Goal: Information Seeking & Learning: Learn about a topic

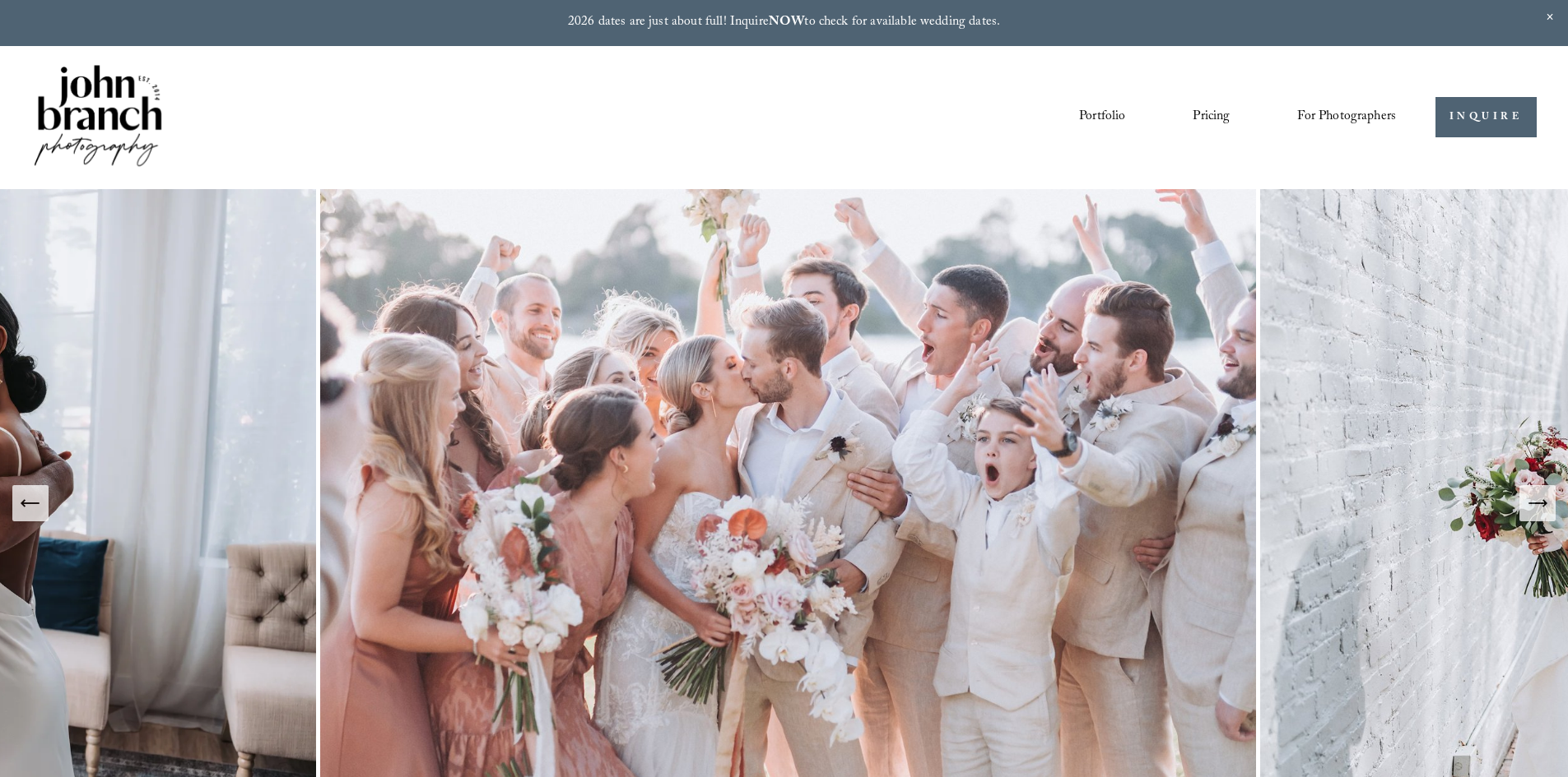
click at [1223, 121] on link "Pricing" at bounding box center [1210, 118] width 37 height 28
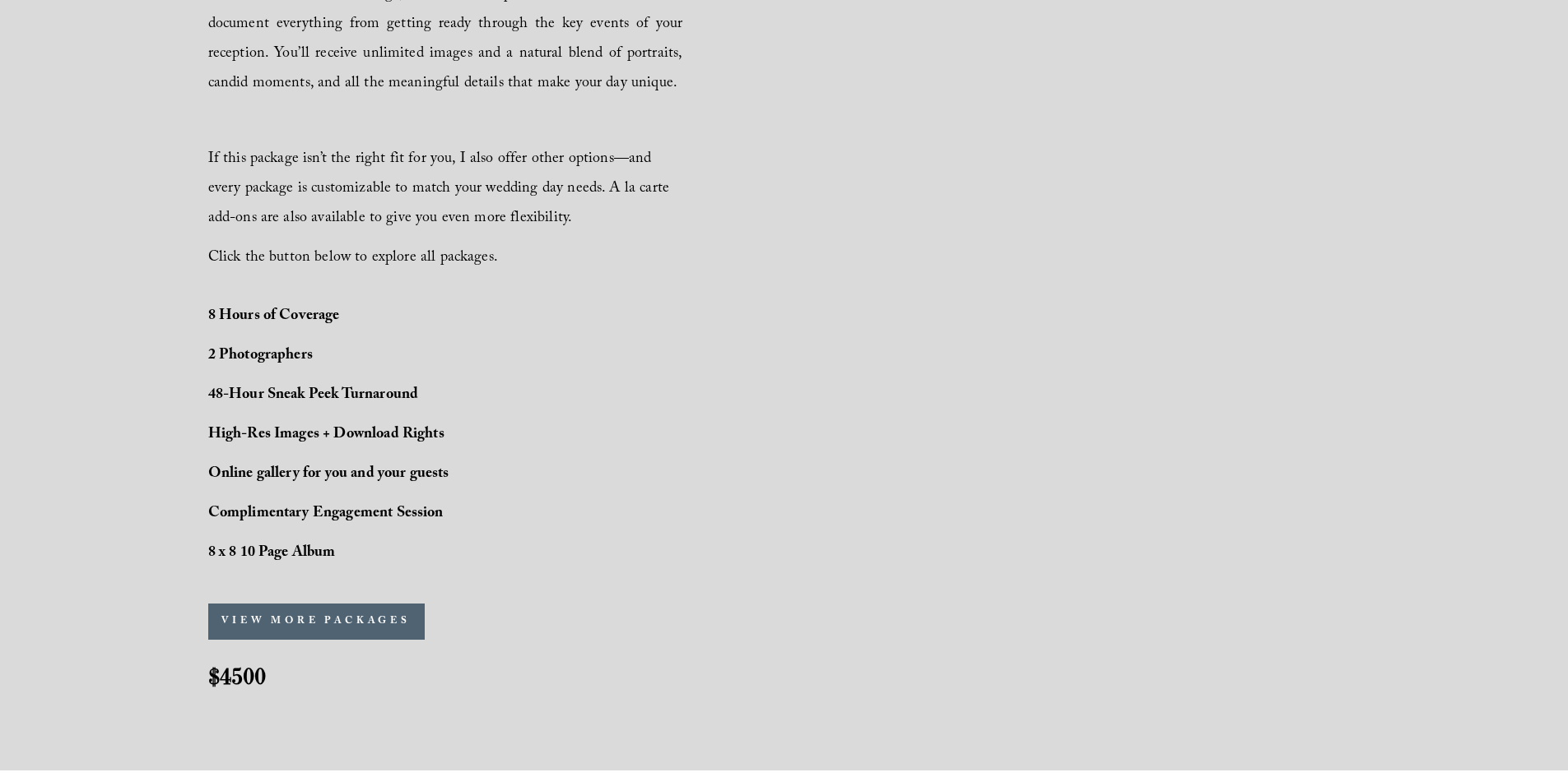
scroll to position [1234, 0]
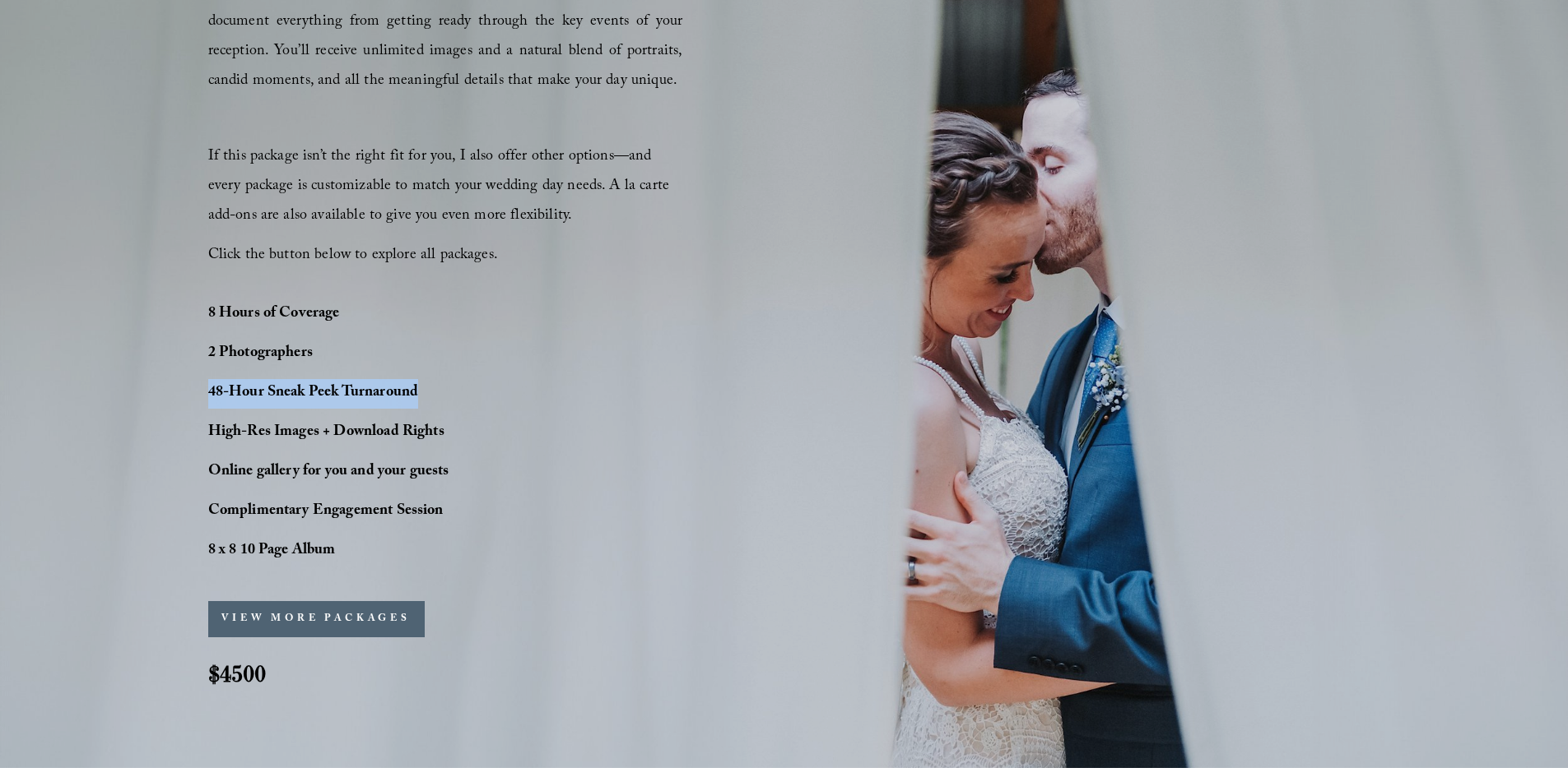
drag, startPoint x: 211, startPoint y: 393, endPoint x: 427, endPoint y: 386, distance: 216.1
click at [427, 386] on p "48-Hour Sneak Peek Turnaround" at bounding box center [372, 394] width 329 height 29
copy strong "48-Hour Sneak Peek Turnaround"
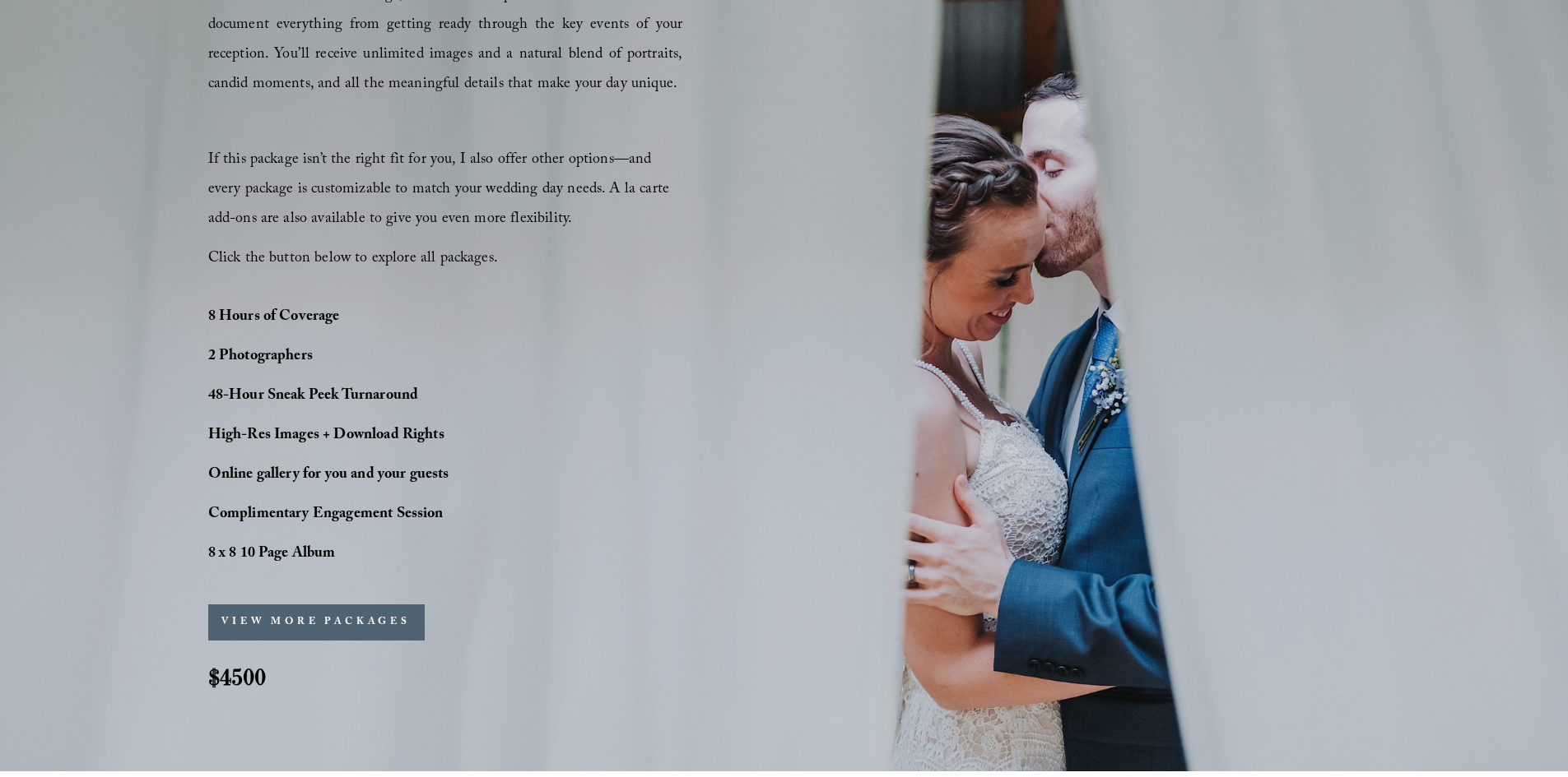
click at [503, 503] on p "Complimentary Engagement Session" at bounding box center [372, 515] width 329 height 29
drag, startPoint x: 341, startPoint y: 552, endPoint x: 199, endPoint y: 553, distance: 142.0
click at [199, 553] on div "PERFECT PHOTO COVERAGE This package is the top choice for our couples and for g…" at bounding box center [784, 283] width 1568 height 869
copy strong "8 x 8 10 Page Album"
click at [348, 555] on p "8 x 8 10 Page Album" at bounding box center [372, 555] width 329 height 29
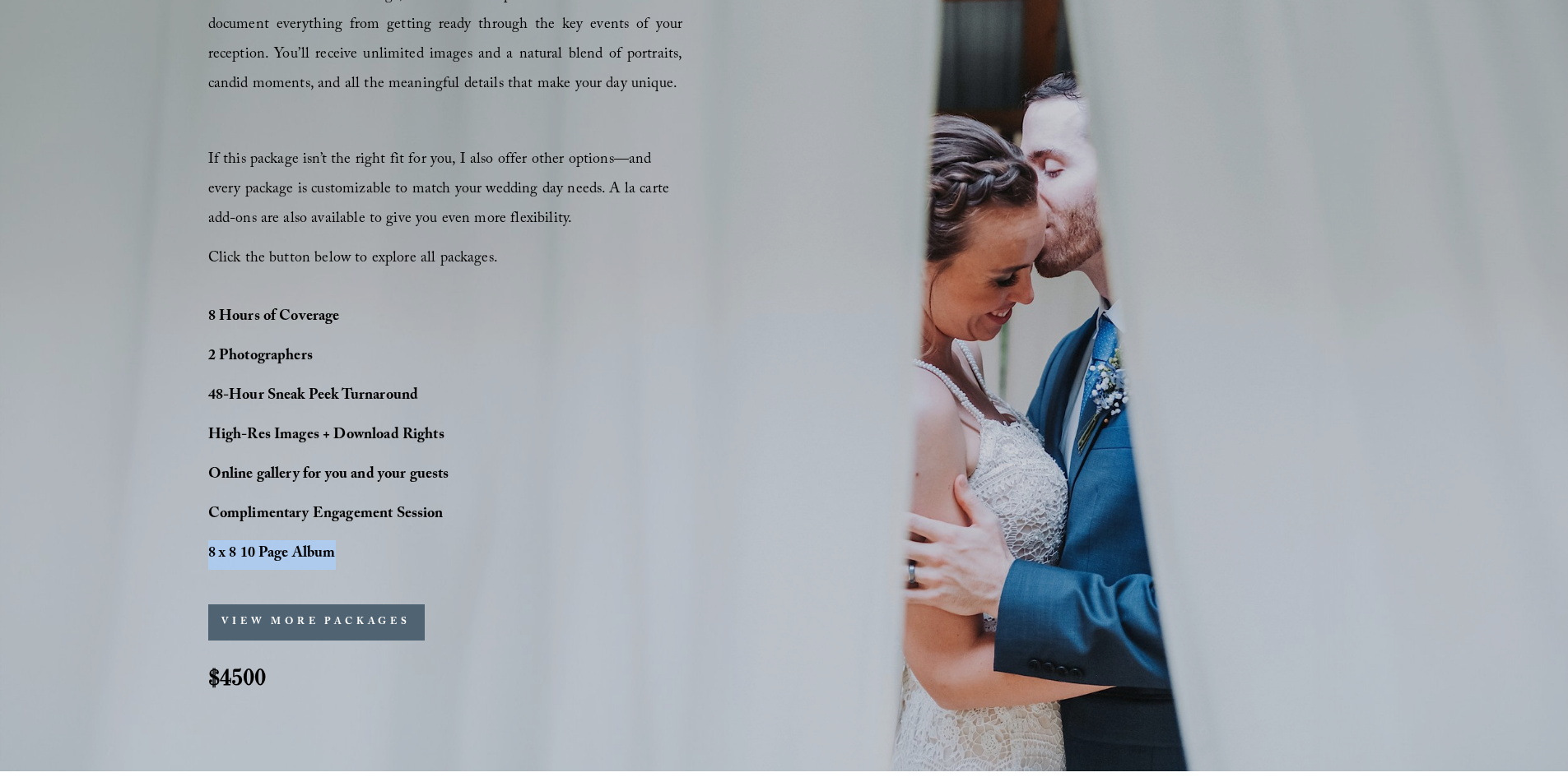
drag, startPoint x: 342, startPoint y: 555, endPoint x: 208, endPoint y: 556, distance: 134.0
click at [208, 556] on p "8 x 8 10 Page Album" at bounding box center [372, 555] width 329 height 29
drag, startPoint x: 239, startPoint y: 555, endPoint x: 572, endPoint y: 526, distance: 334.3
click at [572, 526] on div "PERFECT PHOTO COVERAGE This package is the top choice for our couples and for g…" at bounding box center [784, 283] width 1568 height 869
drag, startPoint x: 449, startPoint y: 521, endPoint x: 210, endPoint y: 523, distance: 239.0
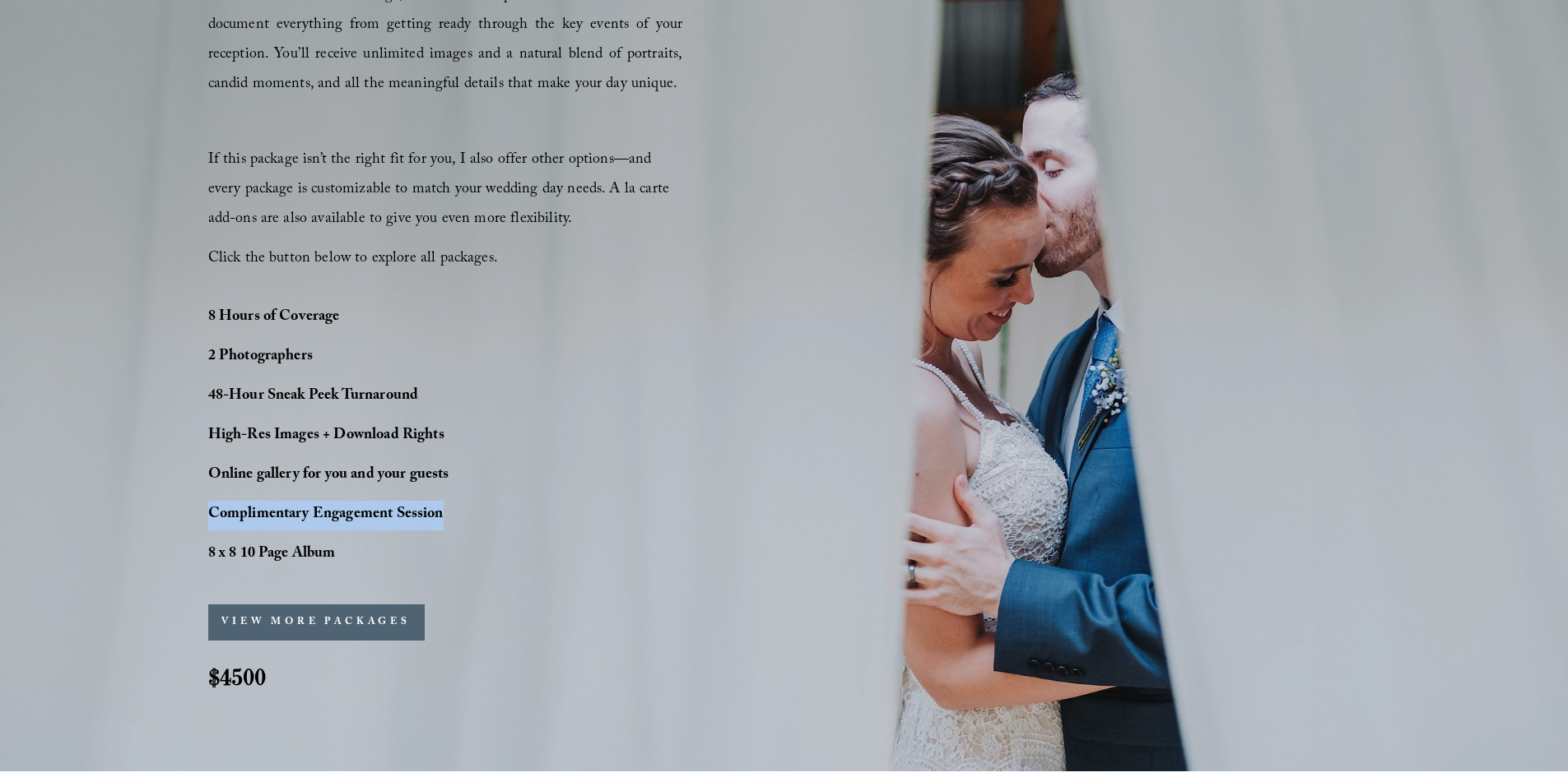
click at [210, 523] on p "Complimentary Engagement Session" at bounding box center [372, 515] width 329 height 29
copy strong "Complimentary Engagement Session"
click at [365, 542] on p "8 x 8 10 Page Album" at bounding box center [372, 555] width 329 height 29
drag, startPoint x: 337, startPoint y: 559, endPoint x: 208, endPoint y: 555, distance: 129.1
click at [208, 555] on p "8 x 8 10 Page Album" at bounding box center [372, 555] width 329 height 29
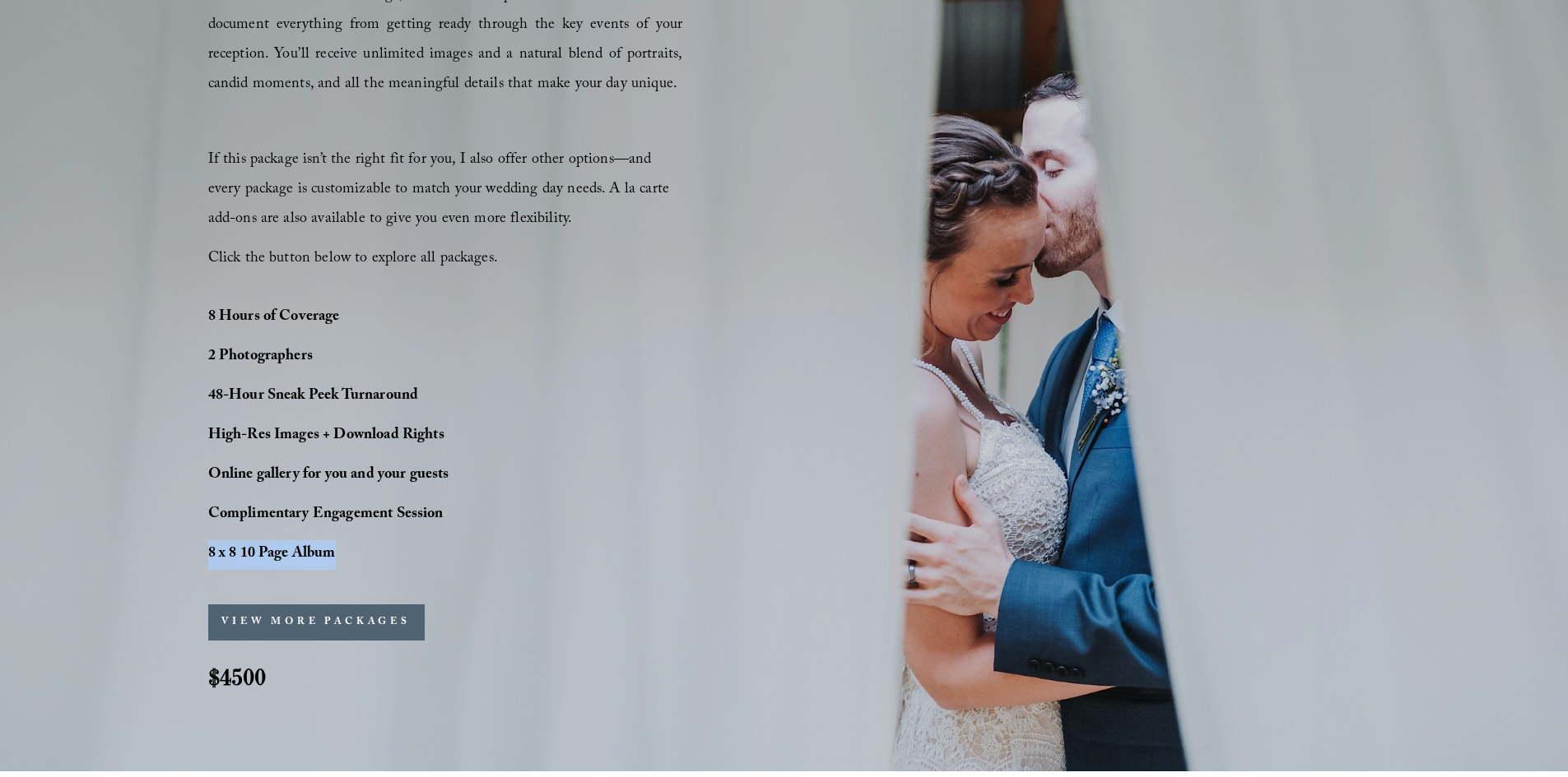
copy strong "8 x 8 10 Page Album"
drag, startPoint x: 229, startPoint y: 679, endPoint x: 265, endPoint y: 681, distance: 36.1
click at [270, 682] on h2 "$4500" at bounding box center [252, 676] width 88 height 31
copy strong "4500"
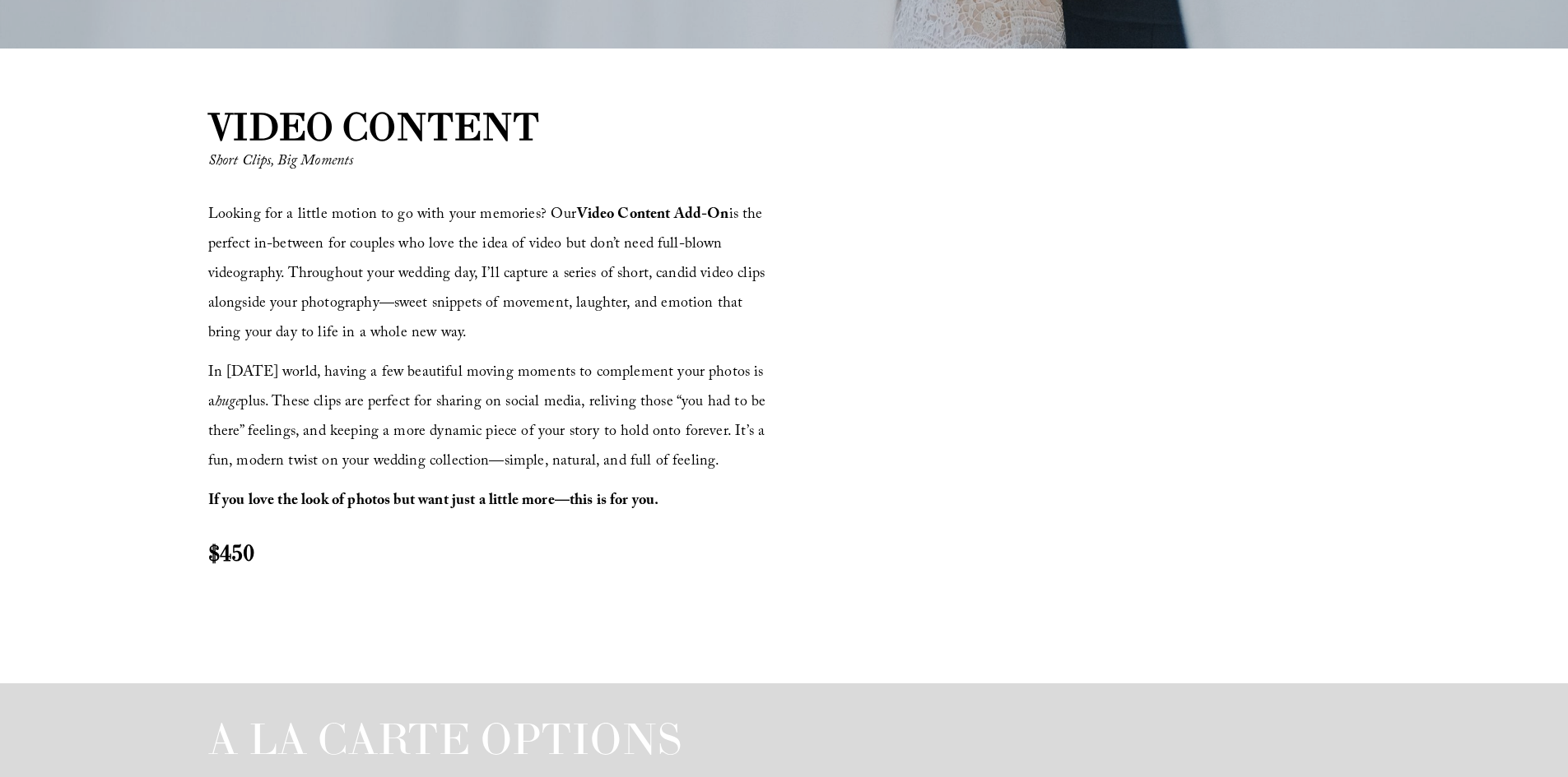
scroll to position [2300, 0]
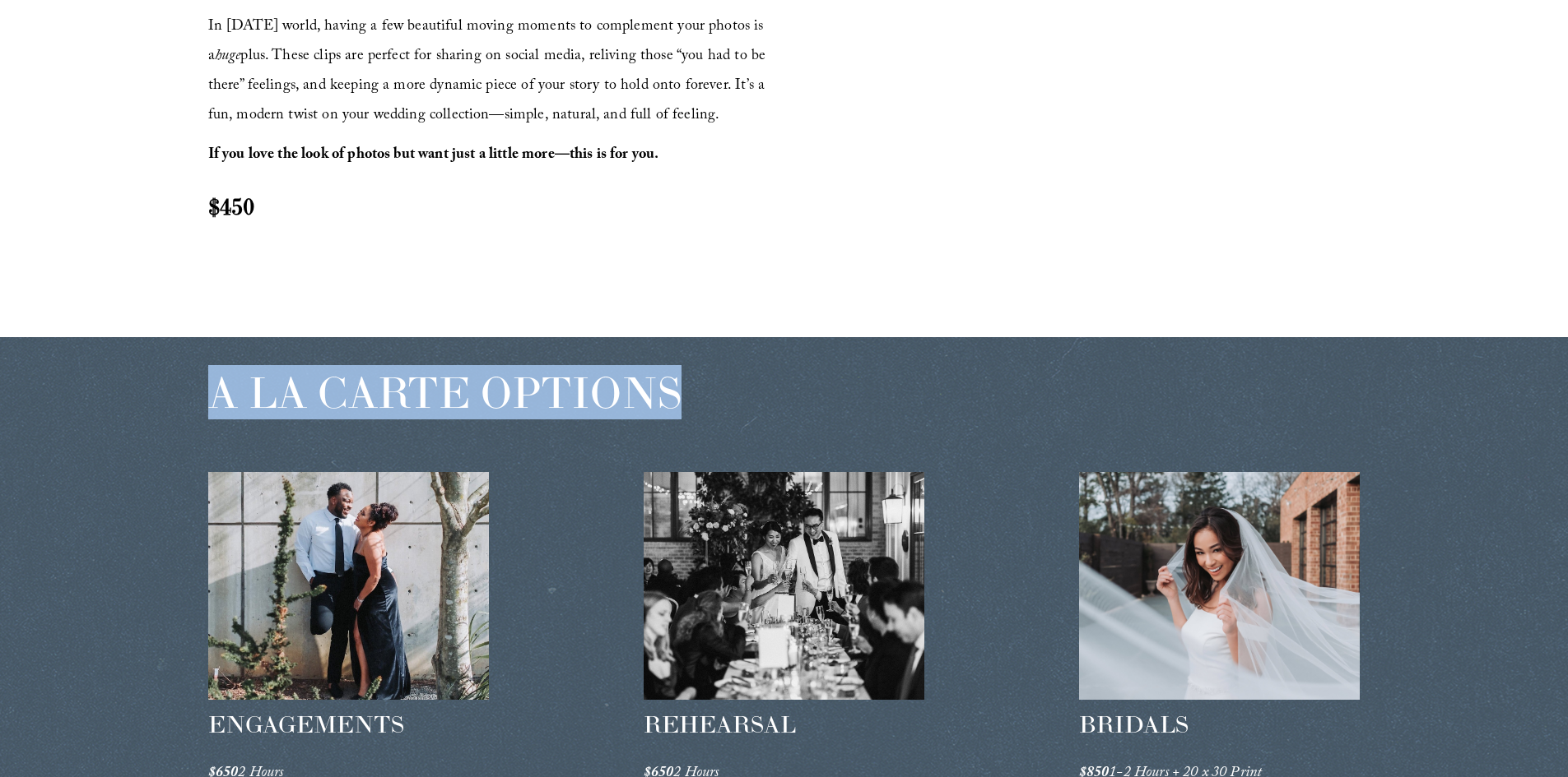
drag, startPoint x: 216, startPoint y: 400, endPoint x: 678, endPoint y: 393, distance: 462.1
click at [678, 393] on span "A LA CARTE OPTIONS" at bounding box center [445, 393] width 473 height 55
copy span "A LA CARTE OPTIONS"
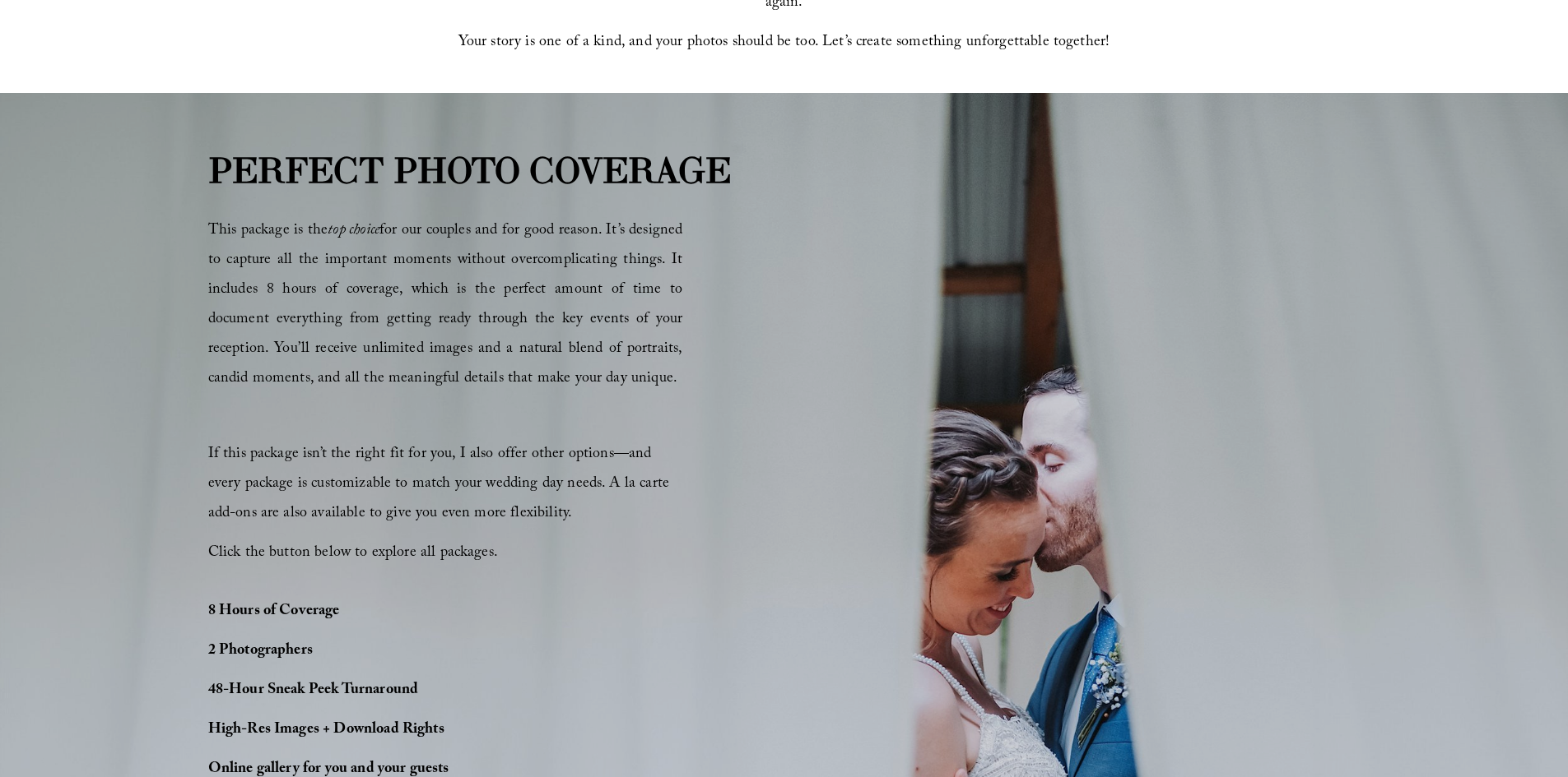
scroll to position [901, 0]
